Goal: Find specific page/section: Find specific page/section

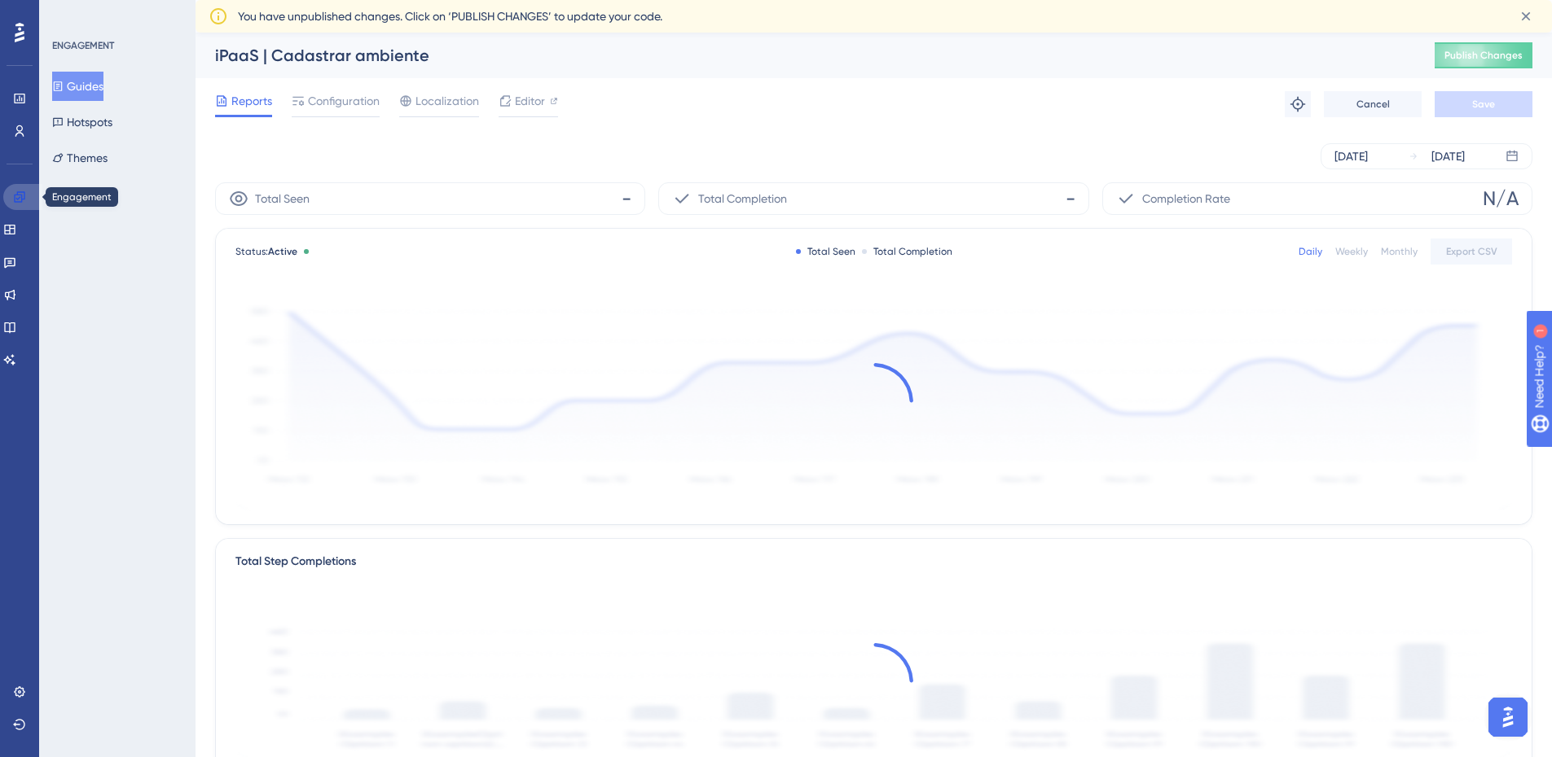
click at [21, 194] on icon at bounding box center [19, 197] width 13 height 13
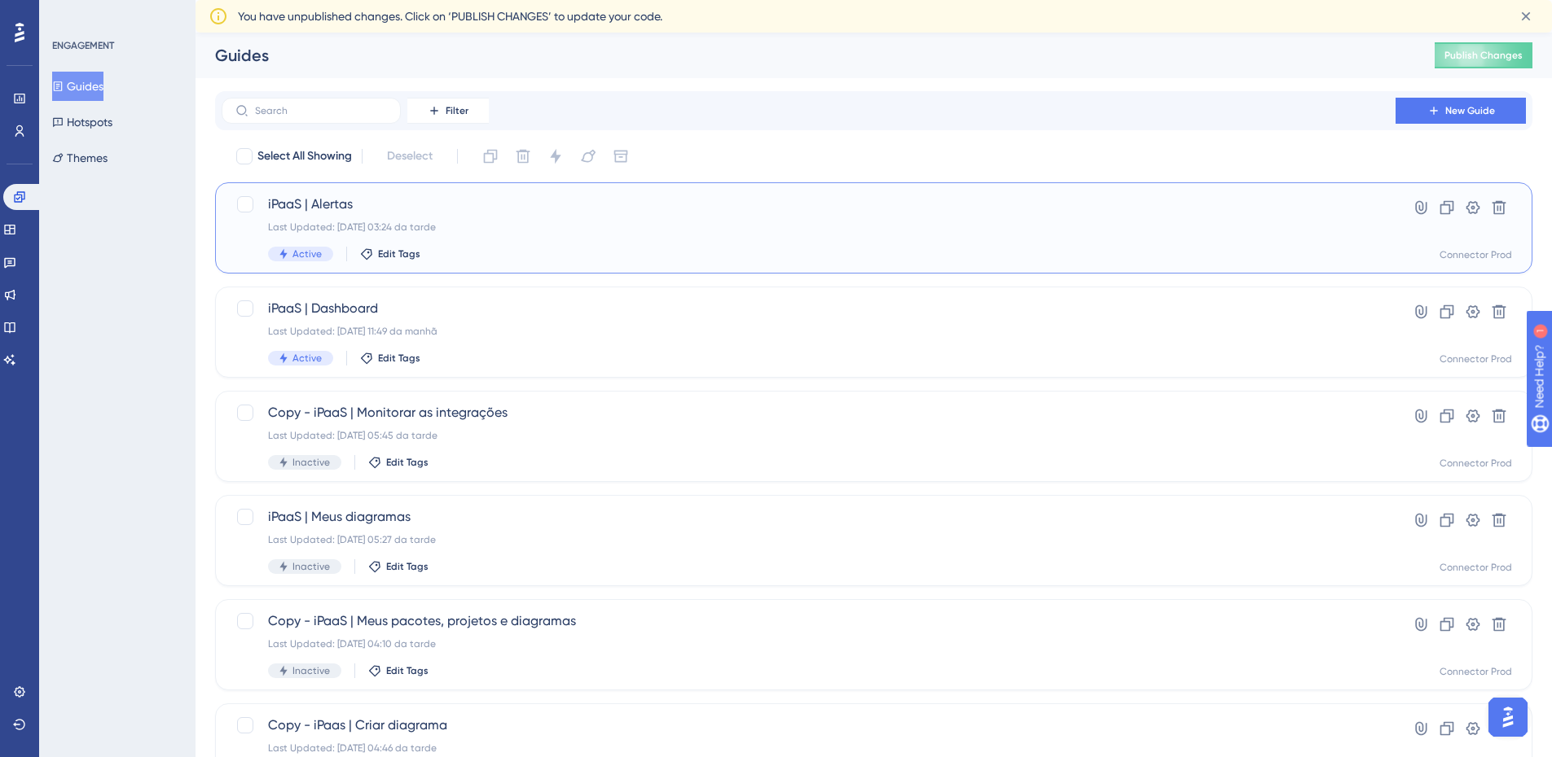
click at [569, 204] on span "iPaaS | Alertas" at bounding box center [808, 205] width 1081 height 20
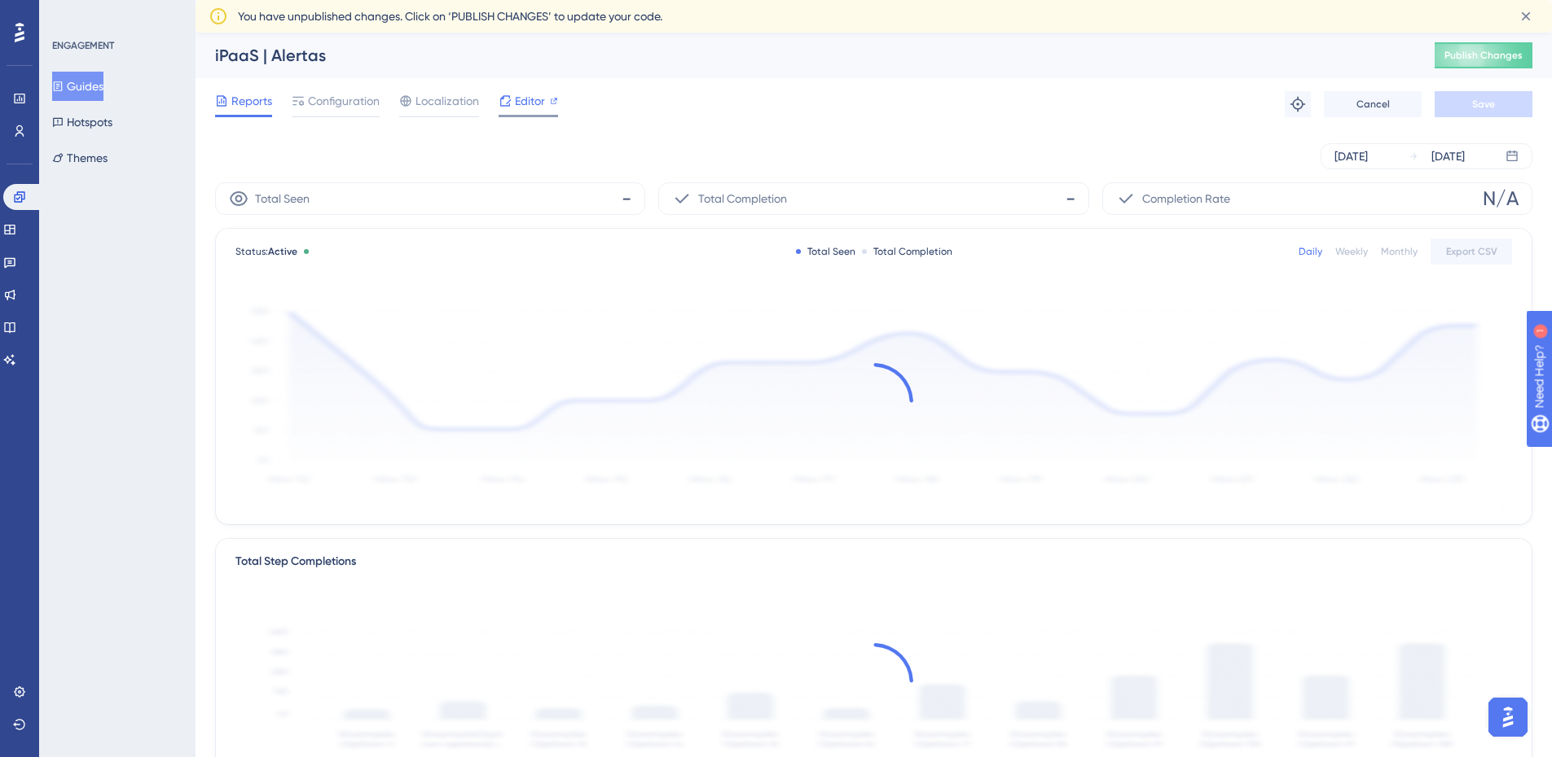
click at [505, 111] on div "Editor" at bounding box center [527, 104] width 59 height 26
